Goal: Task Accomplishment & Management: Manage account settings

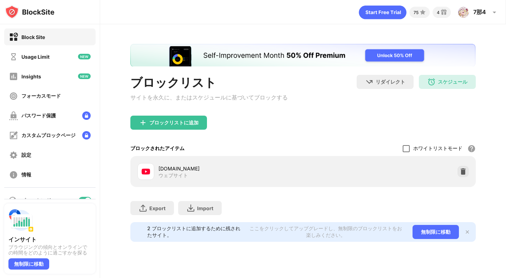
click at [406, 150] on div at bounding box center [406, 148] width 7 height 7
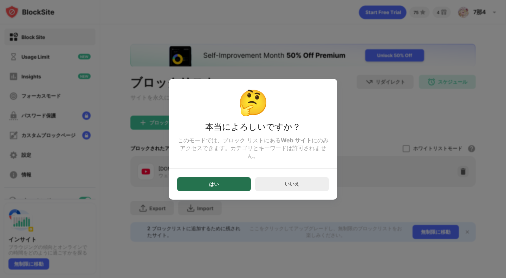
click at [232, 183] on div "はい" at bounding box center [214, 184] width 74 height 14
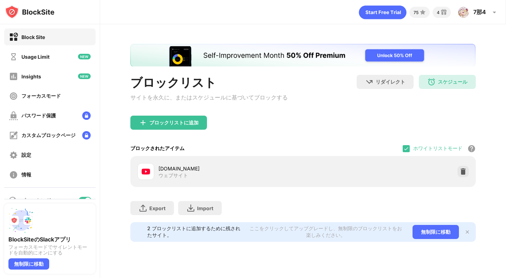
click at [408, 151] on img at bounding box center [406, 149] width 6 height 6
